Goal: Information Seeking & Learning: Find specific fact

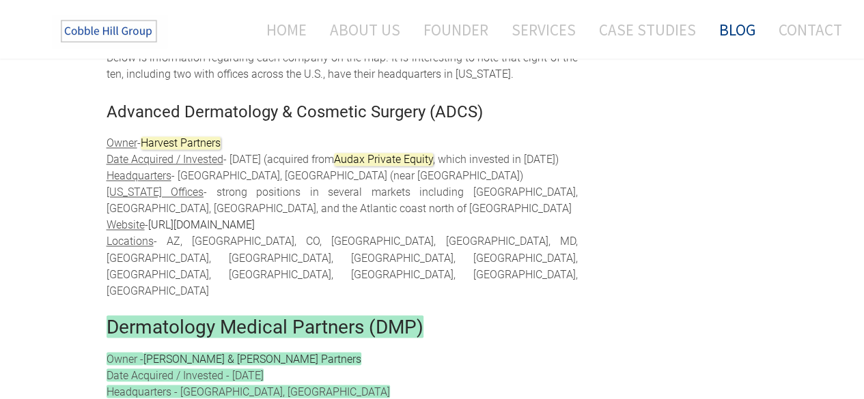
scroll to position [1109, 0]
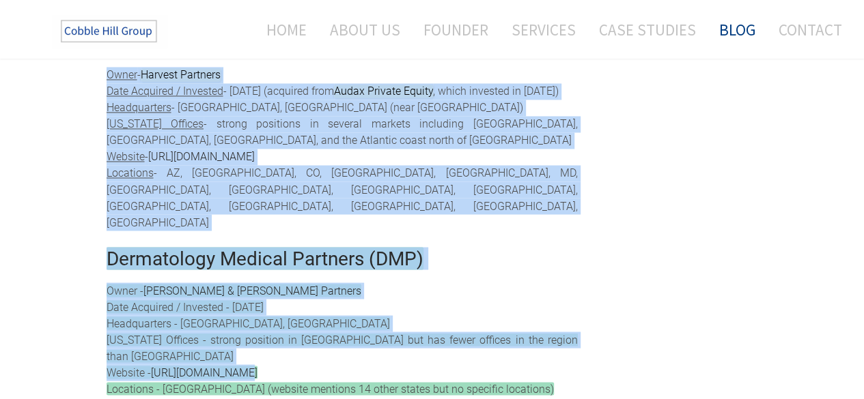
drag, startPoint x: 100, startPoint y: 208, endPoint x: 238, endPoint y: 296, distance: 163.1
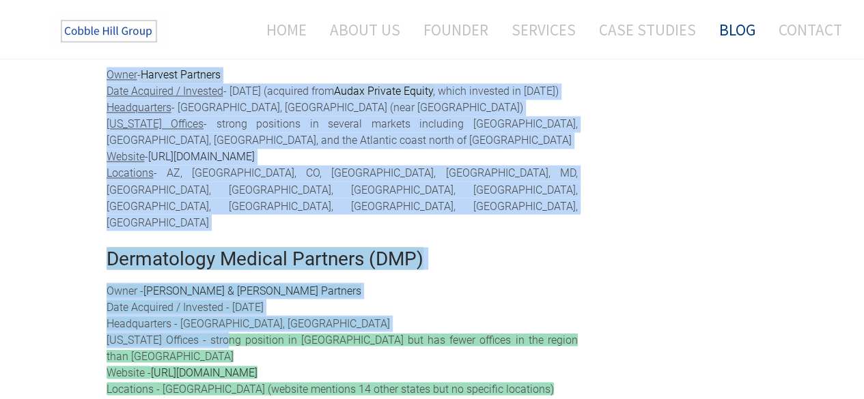
drag, startPoint x: 76, startPoint y: 214, endPoint x: 214, endPoint y: 286, distance: 156.0
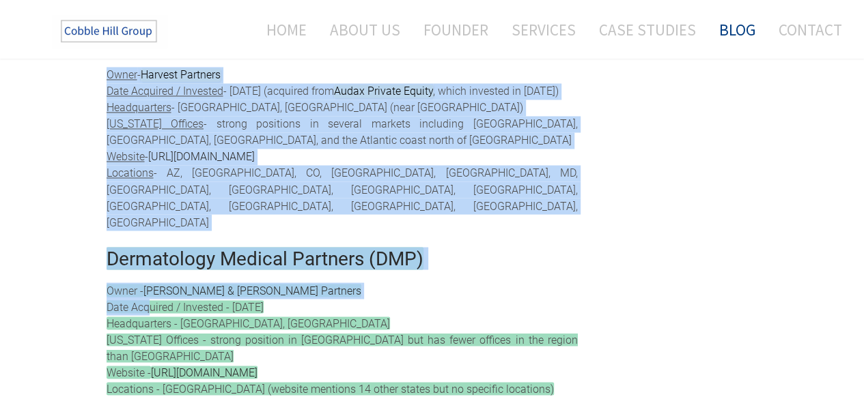
drag, startPoint x: 100, startPoint y: 214, endPoint x: 144, endPoint y: 251, distance: 56.7
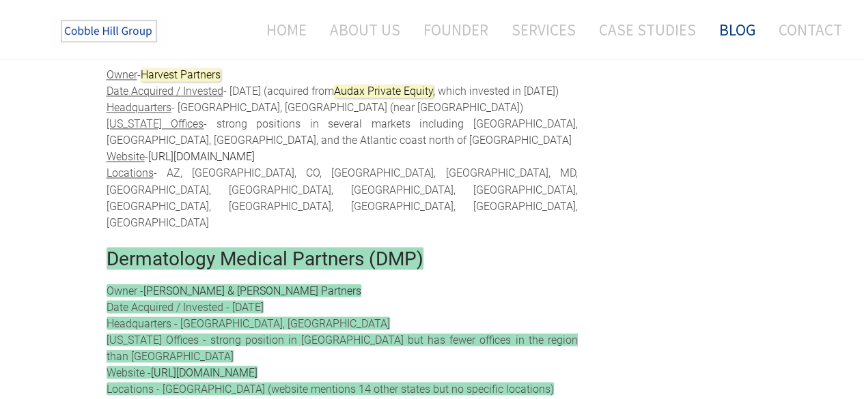
click at [379, 333] on web-highlight "[US_STATE] Offices - strong position in [GEOGRAPHIC_DATA] but has fewer offices…" at bounding box center [342, 347] width 471 height 29
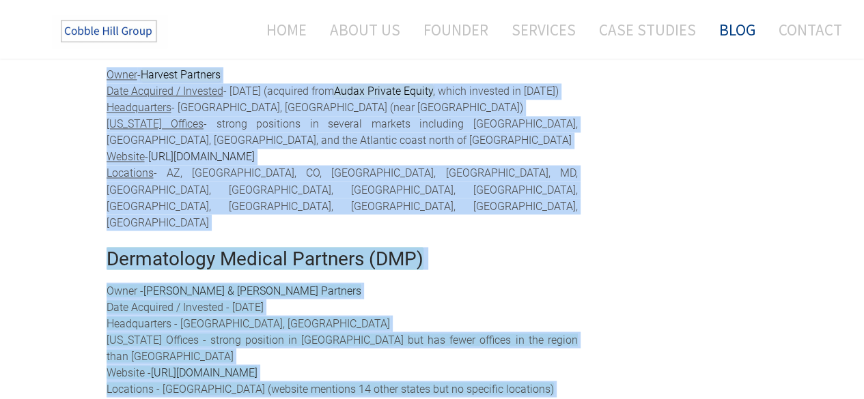
drag, startPoint x: 580, startPoint y: 340, endPoint x: 86, endPoint y: 218, distance: 508.5
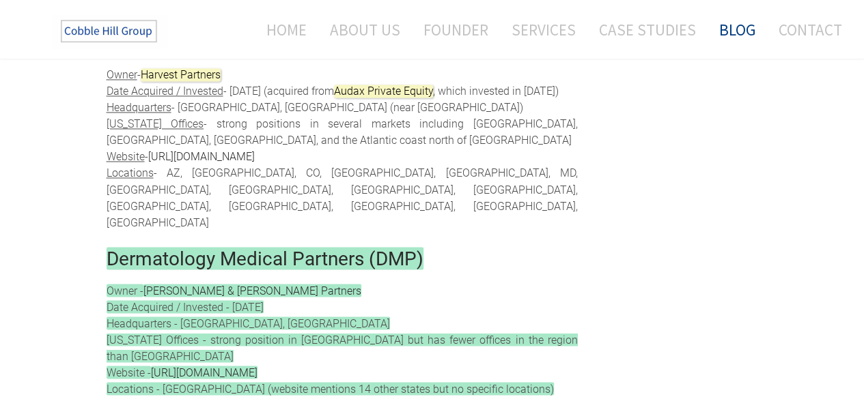
drag, startPoint x: 505, startPoint y: 315, endPoint x: 93, endPoint y: 222, distance: 422.0
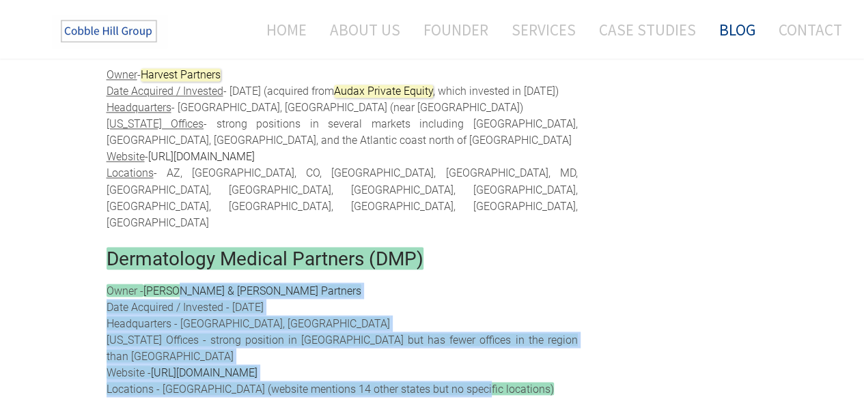
drag, startPoint x: 531, startPoint y: 316, endPoint x: 173, endPoint y: 242, distance: 365.4
click at [173, 283] on div "​Owner - [PERSON_NAME] & [PERSON_NAME] Partners Date Acquired / Invested - [DAT…" at bounding box center [342, 340] width 471 height 115
drag, startPoint x: 423, startPoint y: 287, endPoint x: 382, endPoint y: 287, distance: 41.0
click at [423, 333] on web-highlight "[US_STATE] Offices - strong position in [GEOGRAPHIC_DATA] but has fewer offices…" at bounding box center [342, 347] width 471 height 29
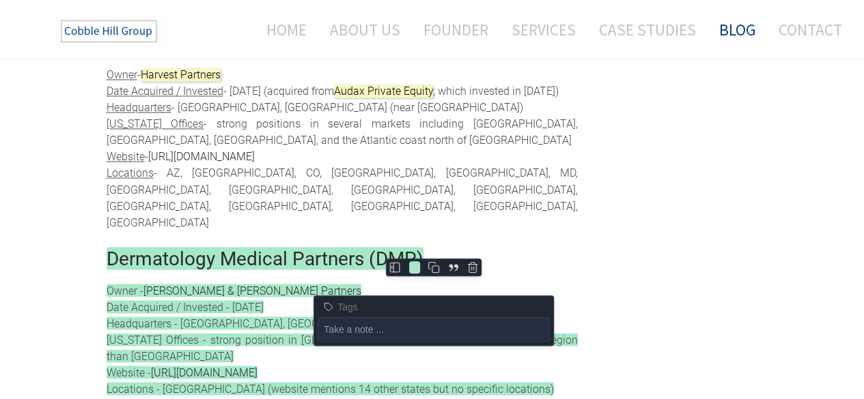
click at [257, 366] on web-highlight "[URL][DOMAIN_NAME]" at bounding box center [204, 372] width 107 height 13
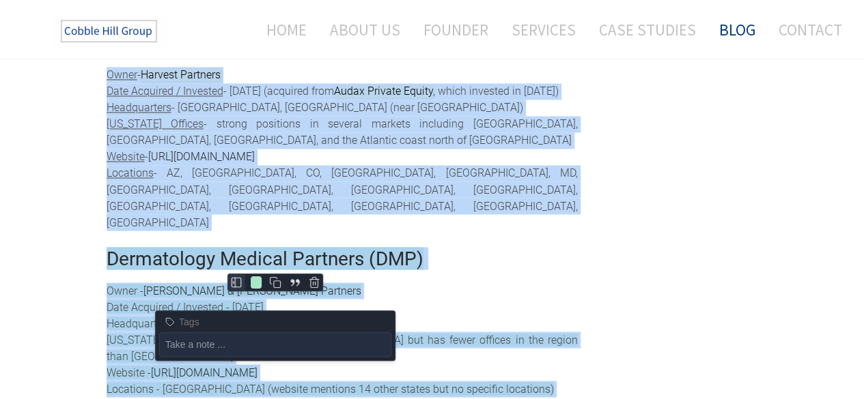
drag, startPoint x: 63, startPoint y: 215, endPoint x: 233, endPoint y: 275, distance: 180.9
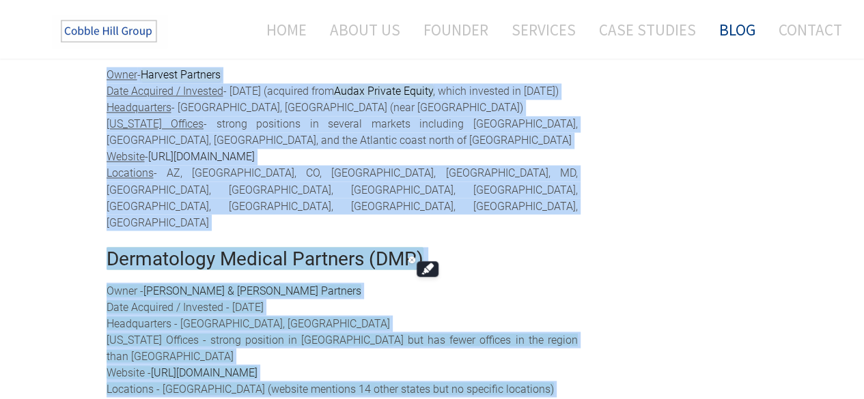
click at [107, 317] on web-highlight "Headquarters - [GEOGRAPHIC_DATA], [GEOGRAPHIC_DATA]" at bounding box center [248, 323] width 283 height 13
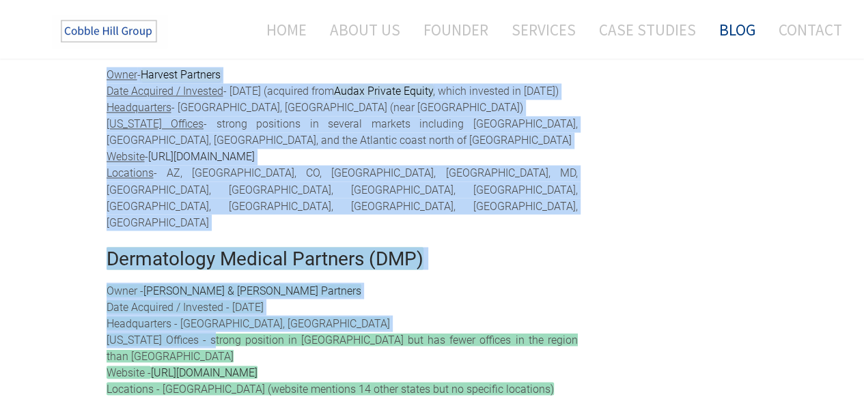
drag, startPoint x: 78, startPoint y: 257, endPoint x: 198, endPoint y: 294, distance: 125.7
click at [454, 283] on div "​Owner - [PERSON_NAME] & [PERSON_NAME] Partners Date Acquired / Invested - [DAT…" at bounding box center [342, 340] width 471 height 115
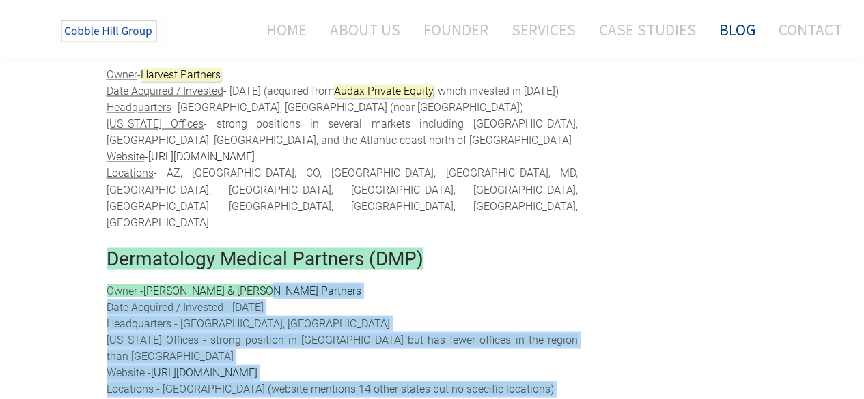
drag, startPoint x: 571, startPoint y: 343, endPoint x: 255, endPoint y: 229, distance: 335.4
click at [460, 304] on div "​Owner - [PERSON_NAME] & [PERSON_NAME] Partners Date Acquired / Invested - [DAT…" at bounding box center [342, 340] width 471 height 115
drag, startPoint x: 537, startPoint y: 320, endPoint x: 197, endPoint y: 224, distance: 353.3
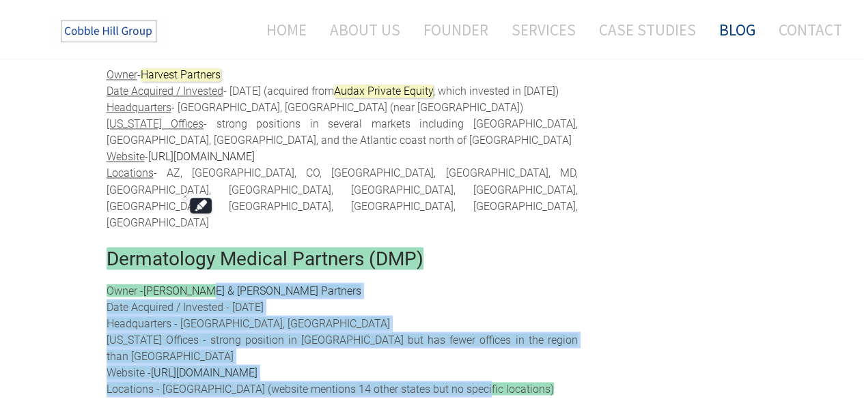
drag, startPoint x: 186, startPoint y: 245, endPoint x: 120, endPoint y: 283, distance: 75.9
